Goal: Complete application form

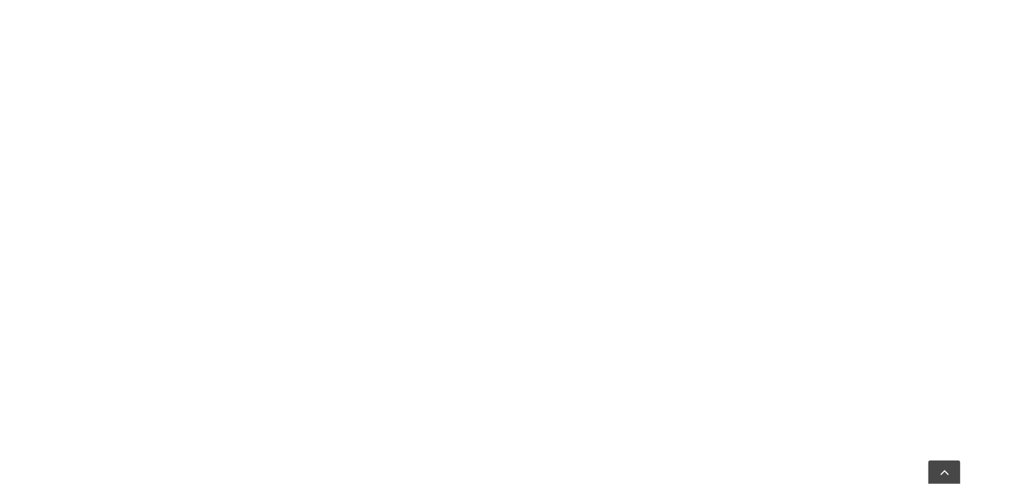
scroll to position [470, 0]
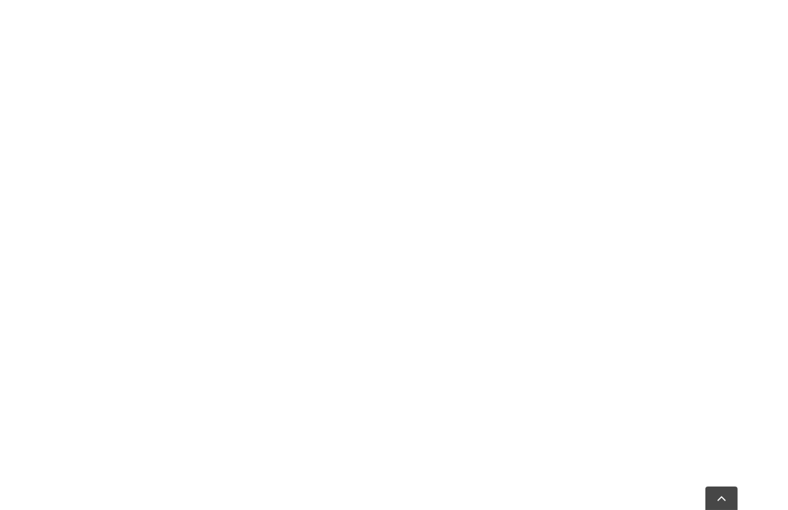
scroll to position [134, 0]
